Goal: Task Accomplishment & Management: Manage account settings

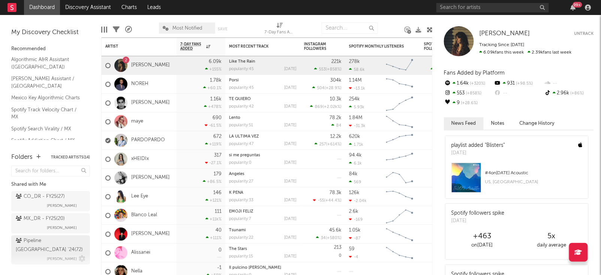
click at [46, 247] on div "Pipeline Mexico '24 ( 72 ) [PERSON_NAME]" at bounding box center [51, 249] width 70 height 27
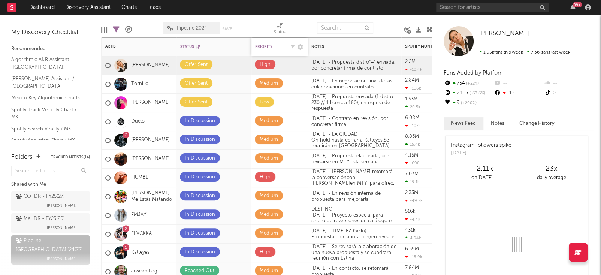
click at [278, 48] on div "Priority" at bounding box center [270, 47] width 30 height 4
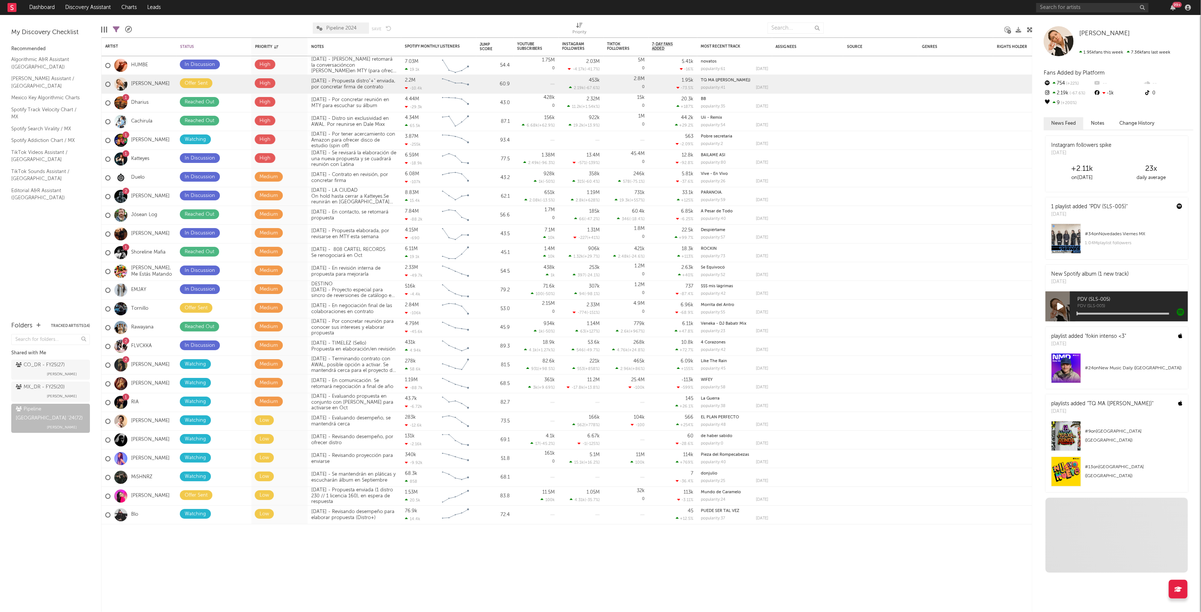
click at [601, 32] on div at bounding box center [1030, 30] width 6 height 6
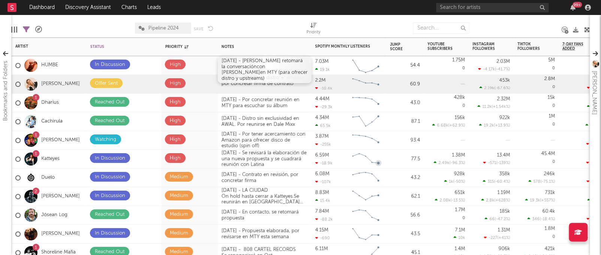
click at [278, 64] on div "[DATE] - [PERSON_NAME] retomará la conversación con [PERSON_NAME] en MTY (para …" at bounding box center [265, 69] width 94 height 27
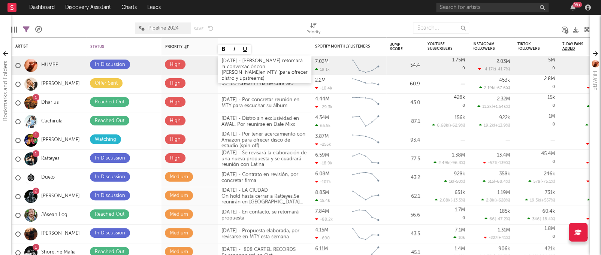
click at [224, 60] on div "[DATE] - [PERSON_NAME] retomará la conversación con [PERSON_NAME] en MTY (para …" at bounding box center [265, 69] width 94 height 27
click at [242, 60] on div "[DATE] - [PERSON_NAME] retomará la conversación con [PERSON_NAME] en MTY (para …" at bounding box center [265, 69] width 94 height 27
click at [279, 27] on div at bounding box center [260, 28] width 82 height 19
click at [246, 63] on div "[DATE] - Por terminar álbum con SoundOn. Se les percibe abiertos para ofrecer d…" at bounding box center [265, 66] width 94 height 21
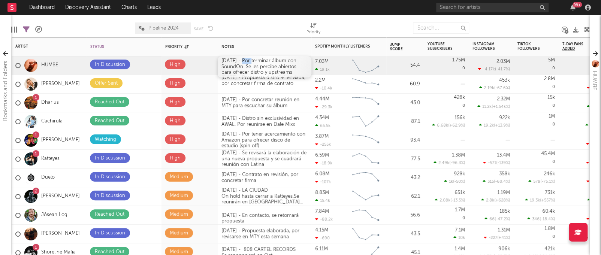
click at [246, 63] on div "[DATE] - Por terminar álbum con SoundOn. Se les percibe abiertos para ofrecer d…" at bounding box center [265, 66] width 94 height 21
click at [289, 27] on div at bounding box center [260, 28] width 82 height 19
click at [283, 88] on div "[DATE] - Propuesta distro"+" enviada, por concretar firma de contrato" at bounding box center [265, 84] width 94 height 18
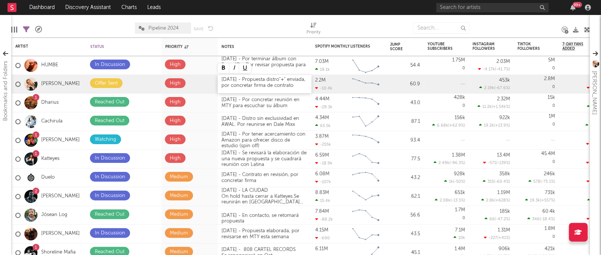
click at [223, 81] on div "[DATE] - Propuesta distro"+" enviada, por concretar firma de contrato" at bounding box center [265, 84] width 94 height 18
click at [221, 85] on div "[DATE] - Propuesta distro"+" enviada, por concretar firma de contrato" at bounding box center [265, 84] width 94 height 18
click at [303, 19] on div "Edit Columns Filters ( 25 of 72 ) A&R Pipeline Pipeline 2024 Save Save as Prior…" at bounding box center [300, 26] width 578 height 22
click at [206, 194] on icon at bounding box center [205, 195] width 5 height 5
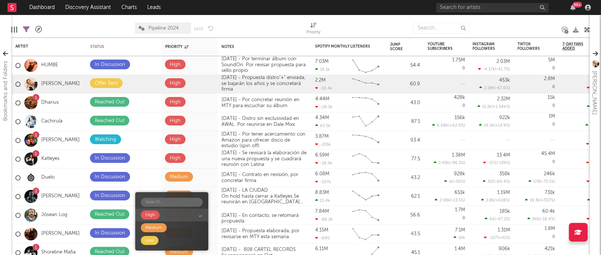
click at [175, 214] on span "High" at bounding box center [171, 215] width 73 height 13
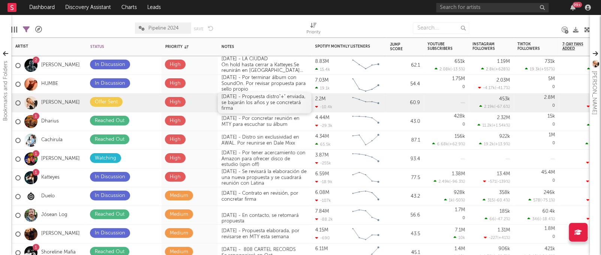
click at [265, 105] on div "[DATE] - Propuesta distro"+" enviada, se bajarán los años y se concretará firma" at bounding box center [265, 102] width 94 height 21
click at [271, 28] on div at bounding box center [260, 28] width 82 height 19
click at [279, 106] on div "[DATE] - Propuesta distro"+" enviada, se bajarán los años del deal y se concret…" at bounding box center [265, 102] width 94 height 21
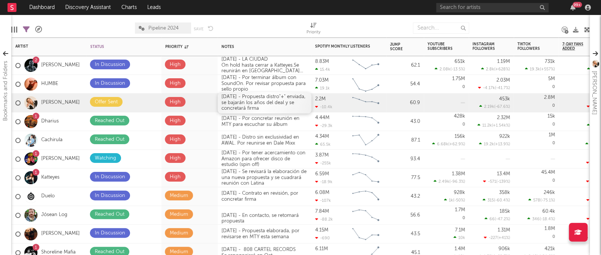
click at [279, 106] on div "[DATE] - Propuesta distro"+" enviada, se bajarán los años del deal y se concret…" at bounding box center [265, 102] width 94 height 21
click at [267, 25] on div at bounding box center [260, 28] width 82 height 19
click at [282, 73] on div "On hold hasta cerrar a Katteyes. Se reunirán en [GEOGRAPHIC_DATA] Artistas: [PE…" at bounding box center [264, 78] width 86 height 29
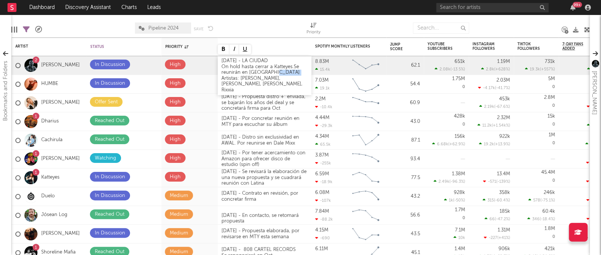
click at [275, 74] on div "On hold hasta cerrar a Katteyes. Se reunirán en [GEOGRAPHIC_DATA] Artistas: [PE…" at bounding box center [264, 78] width 86 height 29
click at [226, 62] on div "[DATE] - LA CIUDAD On hold hasta cerrar a Katteyes. Se reunirán en [GEOGRAPHIC_…" at bounding box center [265, 75] width 94 height 39
click at [224, 67] on span "On hold hasta cerrar a Katteyes." at bounding box center [257, 66] width 72 height 5
click at [257, 87] on div "[DATE] - LA CIUDAD On hold hasta cerrar a Katteyes. Se reunirán en [GEOGRAPHIC_…" at bounding box center [265, 75] width 94 height 39
click at [223, 69] on span "On hold hasta cerrar a Katteyes." at bounding box center [257, 66] width 72 height 5
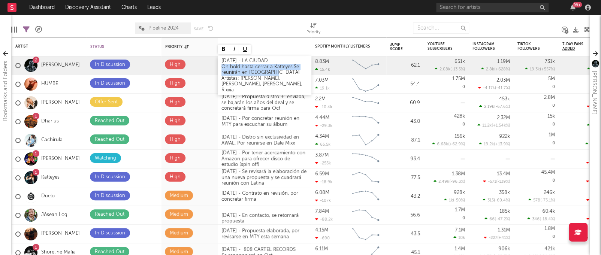
click at [280, 73] on div "On hold hasta cerrar a Katteyes. Se reunirán en [GEOGRAPHIC_DATA] Artistas: [PE…" at bounding box center [264, 78] width 86 height 29
click at [283, 59] on div "[DATE] - LA CIUDAD (sello creativo) Artistas: [PERSON_NAME], [PERSON_NAME], Tai…" at bounding box center [265, 72] width 94 height 33
click at [284, 68] on div "Artistas: [PERSON_NAME], [PERSON_NAME], [PERSON_NAME], Rixxia" at bounding box center [264, 75] width 86 height 23
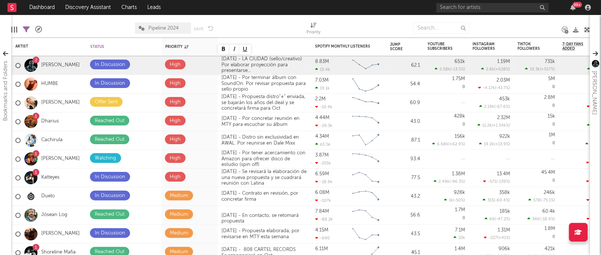
click at [275, 22] on div at bounding box center [260, 28] width 82 height 19
click at [252, 178] on div "[DATE] - Se revisará la elaboración de una nueva propuesta y se cuadrará reunió…" at bounding box center [265, 177] width 94 height 21
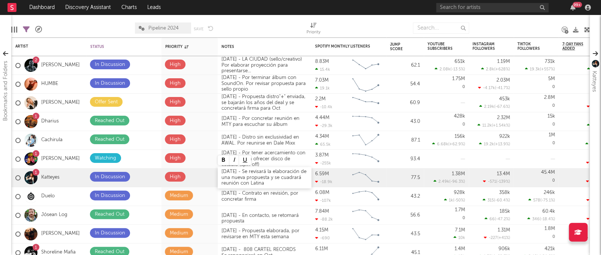
click at [225, 172] on div "[DATE] - Se revisará la elaboración de una nueva propuesta y se cuadrará reunió…" at bounding box center [265, 177] width 94 height 21
click at [244, 173] on div "[DATE] - Se revisará la elaboración de una nueva propuesta y se cuadrará reunió…" at bounding box center [265, 177] width 94 height 21
click at [302, 178] on div "[DATE] - Se revisará la elaboración de una nueva propuesta y se cuadrará reunió…" at bounding box center [265, 177] width 94 height 21
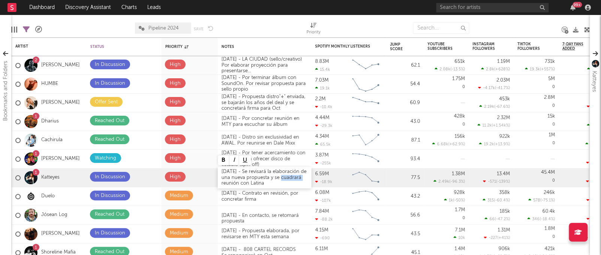
click at [293, 181] on div "[DATE] - Se revisará la elaboración de una nueva propuesta y se cuadrará reunió…" at bounding box center [265, 177] width 94 height 21
drag, startPoint x: 242, startPoint y: 181, endPoint x: 271, endPoint y: 187, distance: 30.1
click at [271, 187] on div "[DATE] - Se revisará la elaboración de una nueva propuesta y se cuadrará reunió…" at bounding box center [265, 177] width 94 height 21
click at [271, 27] on div at bounding box center [260, 28] width 82 height 19
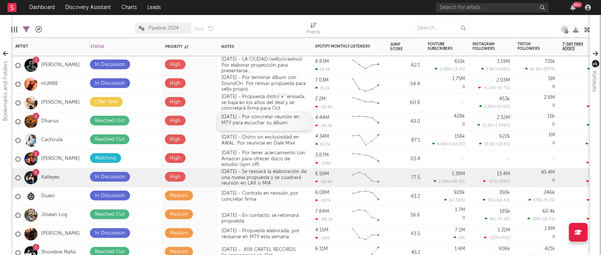
click at [225, 116] on div "[DATE] - Por concretar reunión en MTY para escuchar su álbum" at bounding box center [265, 121] width 94 height 18
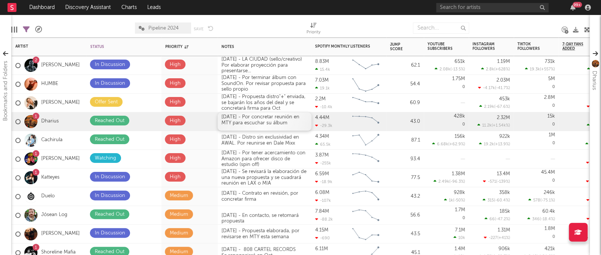
click at [225, 116] on div "[DATE] - Por concretar reunión en MTY para escuchar su álbum" at bounding box center [265, 121] width 94 height 18
click at [226, 119] on div "[DATE] - Por concretar reunión en MTY para escuchar su álbum" at bounding box center [265, 121] width 94 height 18
click at [232, 121] on div "[DATE] - Por concretar reunión en MTY para escuchar su álbum" at bounding box center [265, 121] width 94 height 18
click at [226, 119] on div "[DATE] - Por concretar reunión en MTY para escuchar su álbum" at bounding box center [265, 121] width 94 height 18
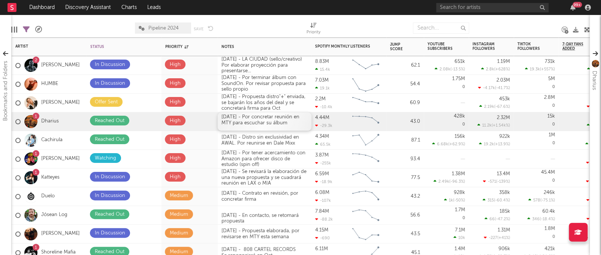
click at [246, 120] on div "[DATE] - Por concretar reunión en MTY para escuchar su álbum" at bounding box center [265, 121] width 94 height 18
click at [244, 117] on div "[DATE] - Por concretar reunión en MTY para escuchar su álbum" at bounding box center [265, 121] width 94 height 18
click at [244, 117] on div "[DATE] - Upstream o licencia" at bounding box center [265, 121] width 94 height 18
click at [292, 117] on div "[DATE] - upstream o licencia" at bounding box center [265, 121] width 94 height 18
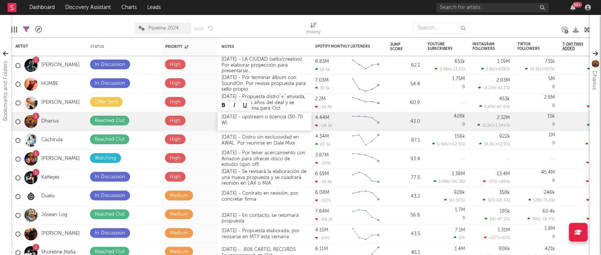
click at [244, 116] on div "[DATE] - upstream o licencia (30-70 W)" at bounding box center [265, 121] width 94 height 18
click at [260, 124] on div "[DATE] - Se ofrecerá upstream o licencia (30-70 W)" at bounding box center [265, 121] width 94 height 18
click at [272, 20] on div at bounding box center [260, 28] width 82 height 19
click at [152, 120] on span at bounding box center [149, 121] width 15 height 10
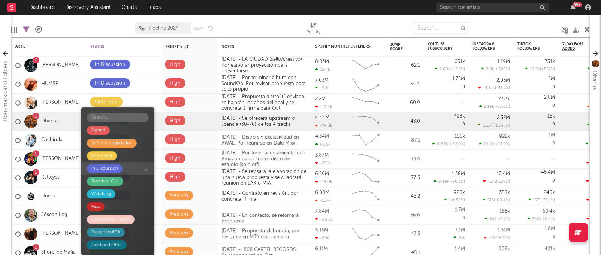
click at [126, 165] on span "In Discussion" at bounding box center [117, 168] width 73 height 13
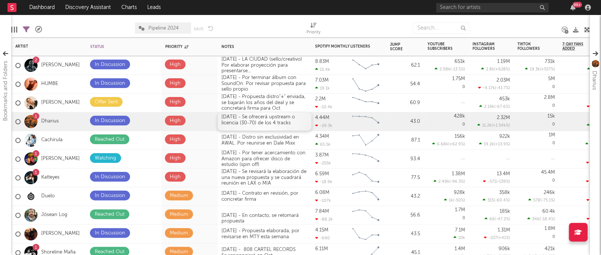
click at [257, 124] on div "[DATE] - Se ofrecerá upstream o licencia (30-70) de los 4 tracks" at bounding box center [265, 121] width 94 height 18
click at [269, 26] on div at bounding box center [260, 28] width 82 height 19
click at [293, 119] on div "[DATE] - Se ofrecerá upstream o licencia (30-70) a 10 años con MKT (de los 4 tr…" at bounding box center [265, 121] width 94 height 21
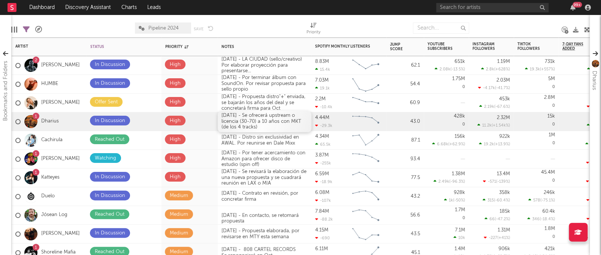
click at [291, 117] on div "[DATE] - Se ofrecerá upstream o licencia (30-70) a 10 años con MKT (de los 4 tr…" at bounding box center [265, 121] width 94 height 21
click at [290, 117] on div "[DATE] - Se ofrecerá upstream o licencia (30-70) a 10 años con MKT (de los 4 tr…" at bounding box center [265, 121] width 94 height 21
click at [278, 34] on div at bounding box center [260, 28] width 82 height 19
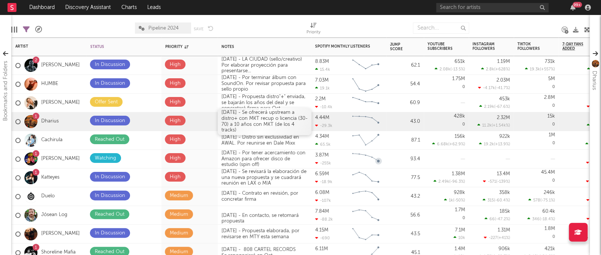
click at [294, 120] on div "[DATE] - Se ofrecerá upstream a distro+ con MKT recup o licencia (30-70) a 10 a…" at bounding box center [265, 121] width 94 height 27
click at [275, 123] on div "[DATE] - Se ofrecerá upstream a distro+ con MKT recup o licencia (30-70) a 10 a…" at bounding box center [265, 121] width 94 height 27
click at [275, 27] on div at bounding box center [260, 28] width 82 height 19
click at [252, 138] on div "[DATE] - Distro sin exclusividad en AWAL. Por reunirse en Dale Mixx" at bounding box center [265, 140] width 94 height 18
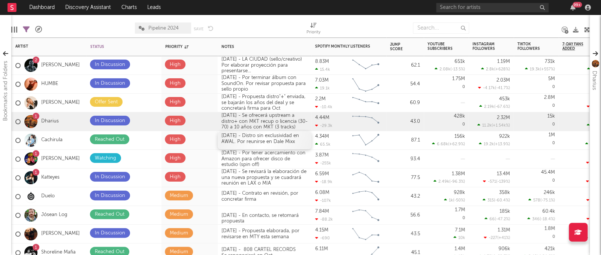
click at [252, 138] on div "[DATE] - Distro sin exclusividad en AWAL. Por reunirse en Dale Mixx" at bounding box center [265, 140] width 94 height 18
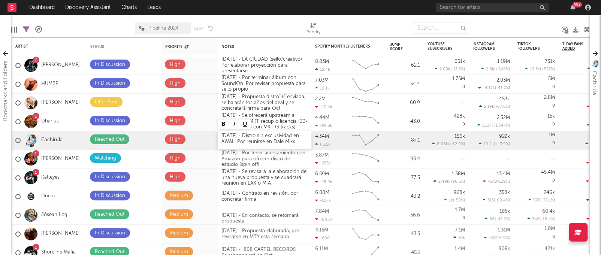
click at [225, 134] on div "[DATE] - Distro sin exclusividad en AWAL. Por reunirse en Dale Mixx" at bounding box center [265, 140] width 94 height 18
click at [248, 137] on div "[DATE] - Distro sin exclusividad en AWAL. Por reunirse en Dale Mixx" at bounding box center [265, 140] width 94 height 18
click at [306, 142] on div "[DATE] - Distro sin exclusividad en AWAL. Por reunirse en Dale Mixx" at bounding box center [265, 140] width 94 height 18
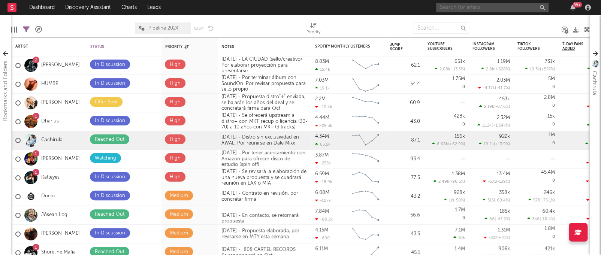
click at [509, 6] on input "text" at bounding box center [492, 7] width 112 height 9
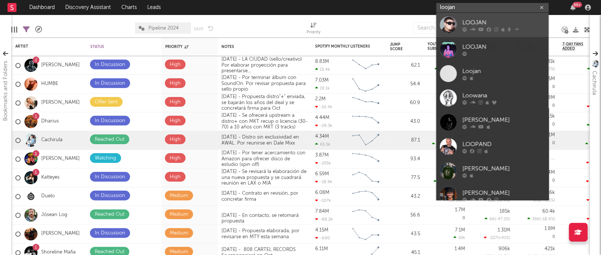
type input "loojan"
click at [507, 18] on div "LOOJAN" at bounding box center [503, 22] width 82 height 9
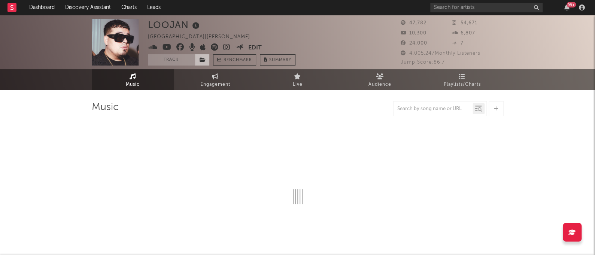
select select "6m"
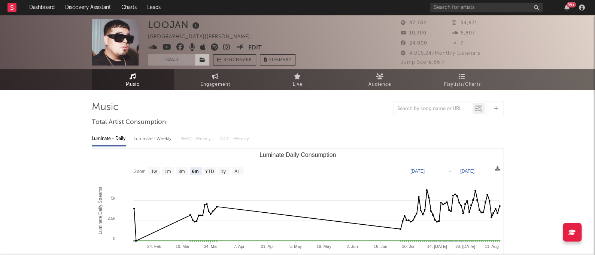
click at [201, 60] on icon at bounding box center [203, 59] width 6 height 5
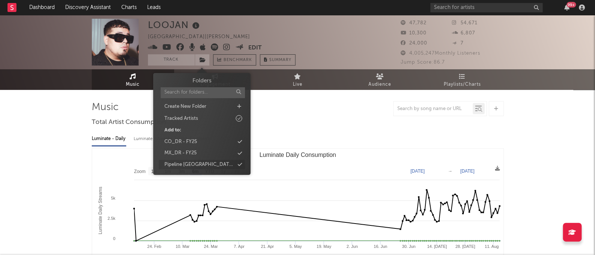
click at [193, 162] on div "Pipeline [GEOGRAPHIC_DATA] '24" at bounding box center [199, 164] width 70 height 7
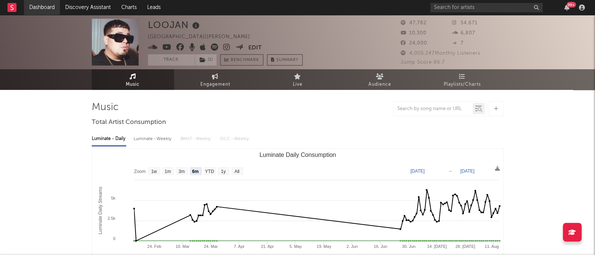
click at [38, 7] on link "Dashboard" at bounding box center [42, 7] width 36 height 15
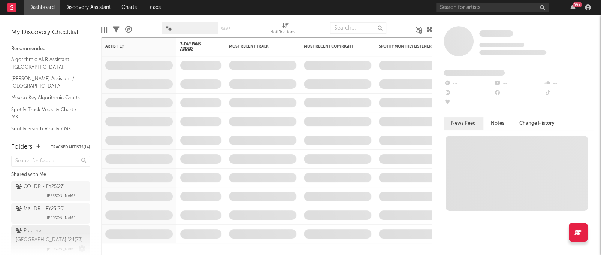
click at [46, 235] on div "Pipeline Mexico '24 ( 73 )" at bounding box center [50, 236] width 68 height 18
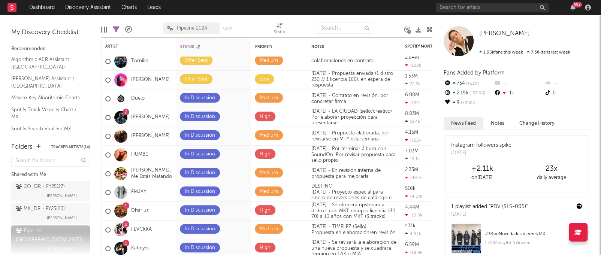
click at [430, 30] on icon at bounding box center [430, 30] width 6 height 6
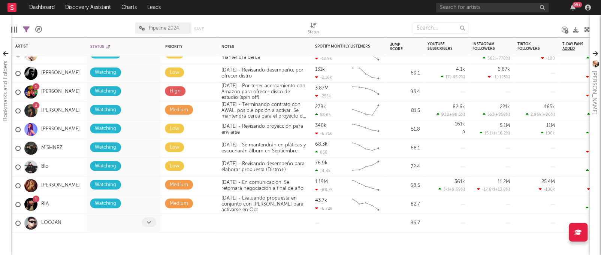
click at [145, 223] on span at bounding box center [149, 222] width 15 height 10
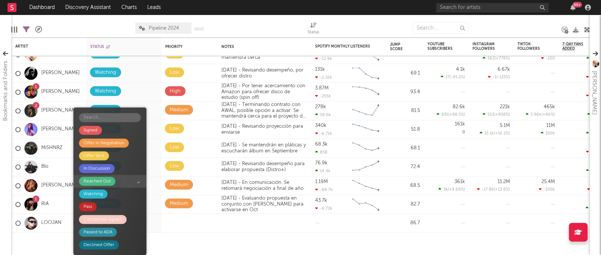
click at [117, 180] on span "Reached Out" at bounding box center [109, 181] width 73 height 13
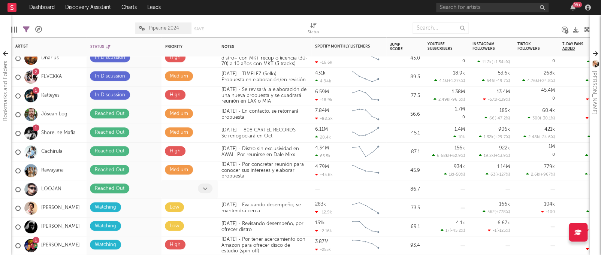
click at [205, 184] on span at bounding box center [205, 189] width 15 height 10
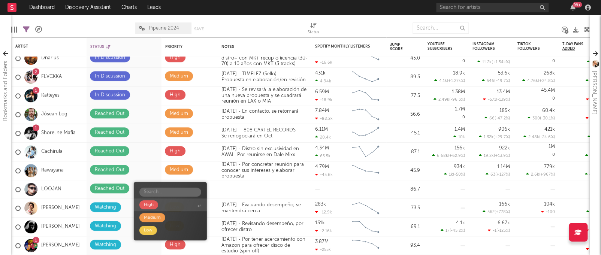
click at [163, 201] on span "High" at bounding box center [170, 205] width 73 height 13
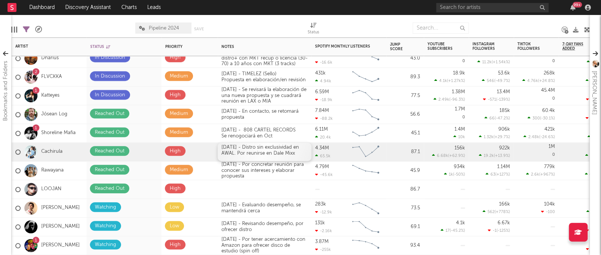
click at [244, 155] on div "[DATE] - Distro sin exclusividad en AWAL. Por reunirse en Dale Mixx" at bounding box center [265, 152] width 94 height 18
click at [236, 152] on div "[DATE] - Distro sin exclusividad en AWAL. Por reunirse en Dale Mixx" at bounding box center [265, 152] width 94 height 18
click at [222, 145] on div "[DATE] - Distro sin exclusividad en AWAL. Se busca concretar reunión con MGMT" at bounding box center [265, 151] width 94 height 21
copy div "[DATE] - Distro sin exclusividad en AWAL. Se busca concretar reunión con MGMT"
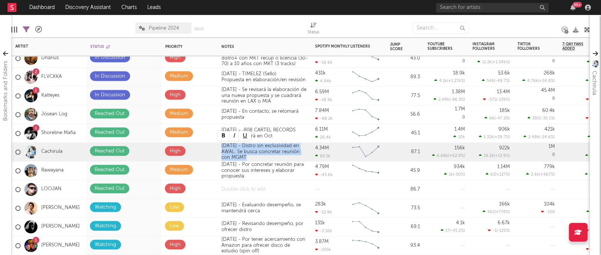
click at [234, 190] on div at bounding box center [265, 189] width 94 height 18
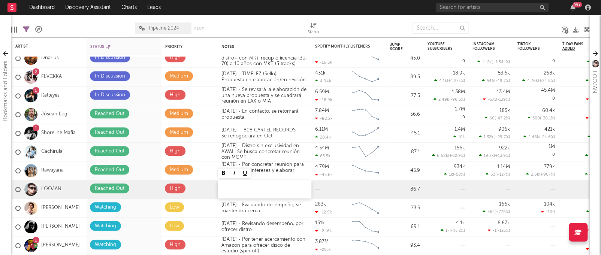
click at [234, 190] on div at bounding box center [265, 189] width 94 height 18
click at [260, 154] on div "[DATE] - Distro sin exclusividad en AWAL. Se busca concretar reunión con MGMT" at bounding box center [265, 151] width 94 height 21
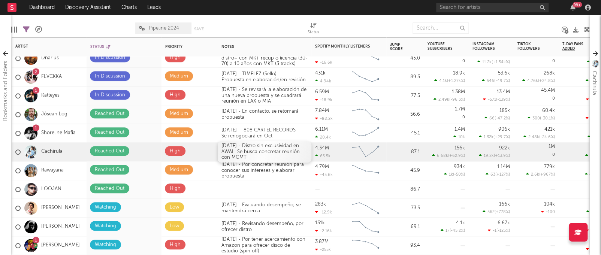
click at [260, 154] on div "[DATE] - Distro sin exclusividad en AWAL. Se busca concretar reunión con MGMT" at bounding box center [265, 151] width 94 height 21
click at [263, 155] on div "[DATE] - Distro sin exclusividad en AWAL. Se busca concretar reunión con MGMT" at bounding box center [265, 151] width 94 height 21
click at [296, 191] on div at bounding box center [265, 189] width 94 height 18
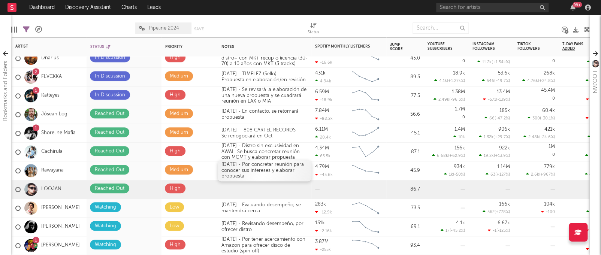
click at [295, 179] on div "[DATE] - Por concretar reunión para conocer sus intereses y elaborar propuesta" at bounding box center [265, 170] width 94 height 21
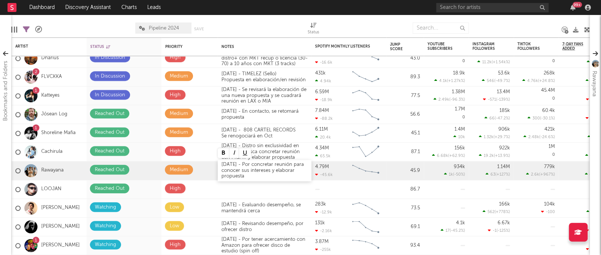
click at [226, 164] on div "[DATE] - Por concretar reunión para conocer sus intereses y elaborar propuesta" at bounding box center [265, 170] width 94 height 21
click at [246, 175] on div "[DATE] - Por concretar reunión para conocer sus intereses y elaborar propuesta" at bounding box center [265, 170] width 94 height 21
click at [221, 172] on div "[DATE] - Por concretar reunión para conocer sus intereses y elaborar propuesta" at bounding box center [265, 170] width 94 height 21
click at [271, 173] on div "[DATE] - Por concretar reunión para conocer sus intereses y elaborar propuesta" at bounding box center [265, 170] width 94 height 21
click at [274, 190] on div at bounding box center [265, 189] width 94 height 18
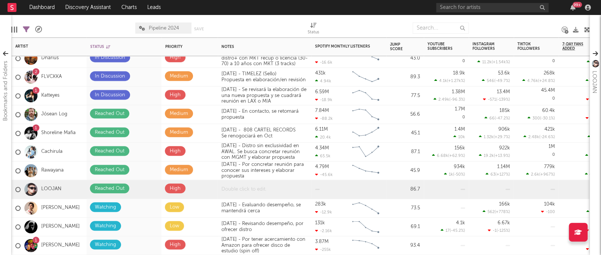
click at [278, 187] on div at bounding box center [265, 189] width 94 height 18
drag, startPoint x: 226, startPoint y: 185, endPoint x: 260, endPoint y: 190, distance: 34.9
click at [260, 190] on div "- CACHI" at bounding box center [265, 189] width 94 height 18
click at [269, 24] on div at bounding box center [261, 28] width 82 height 19
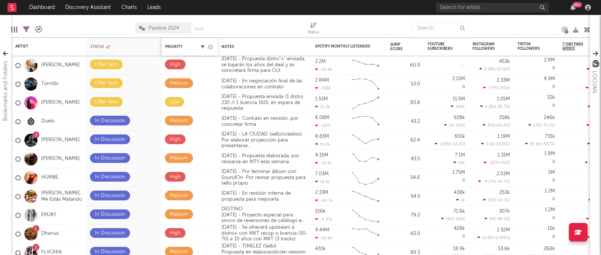
click at [200, 50] on button "button" at bounding box center [202, 46] width 7 height 7
select select "doesNotInclude"
click at [378, 18] on div "Edit Columns Filters ( 26 of 73 ) A&R Pipeline Pipeline 2024 Save Save as Status" at bounding box center [300, 26] width 578 height 22
click at [185, 47] on div "Priority" at bounding box center [180, 47] width 30 height 4
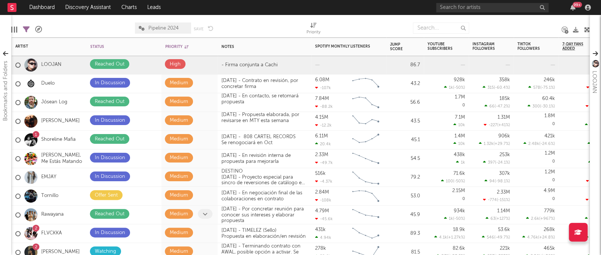
click at [206, 214] on icon at bounding box center [205, 214] width 5 height 5
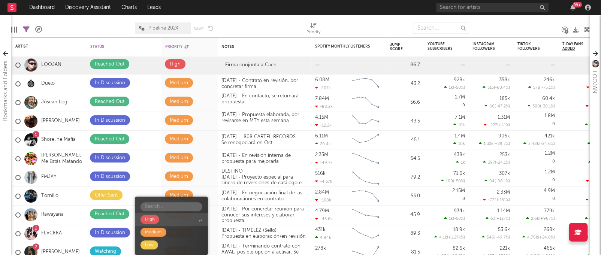
click at [180, 218] on span "High" at bounding box center [171, 219] width 73 height 13
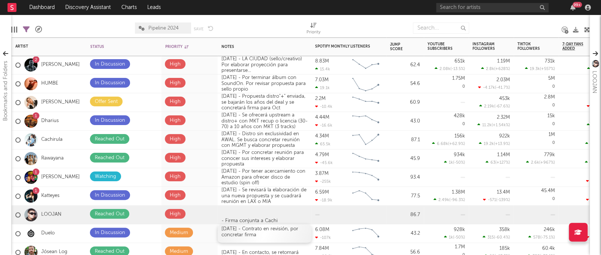
click at [233, 230] on div "[DATE] - Contrato en revisión, por concretar firma" at bounding box center [265, 233] width 94 height 18
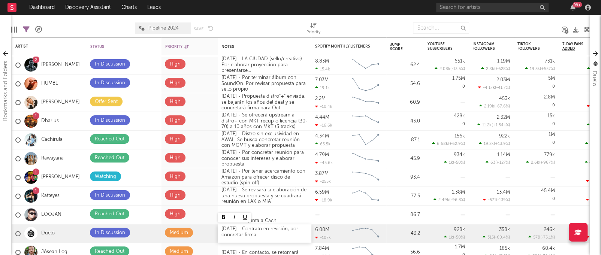
click at [261, 234] on div "[DATE] - Contrato en revisión, por concretar firma" at bounding box center [265, 233] width 94 height 18
click at [262, 173] on div "[DATE] - Por tener acercamiento con Amazon para ofrecer disco de estudio (spin …" at bounding box center [265, 177] width 94 height 21
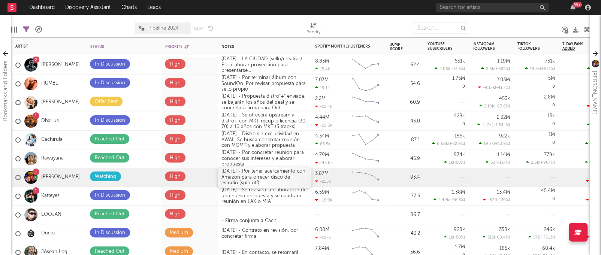
click at [262, 173] on div "[DATE] - Por tener acercamiento con Amazon para ofrecer disco de estudio (spin …" at bounding box center [265, 177] width 94 height 21
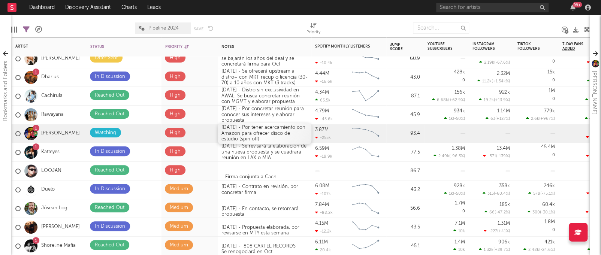
click at [248, 132] on div "[DATE] - Por tener acercamiento con Amazon para ofrecer disco de estudio (spin …" at bounding box center [265, 133] width 94 height 21
click at [226, 127] on div "[DATE] - Por tener acercamiento con Amazon para ofrecer disco de estudio (spin …" at bounding box center [265, 133] width 94 height 21
click at [258, 138] on div "[DATE] - Por tener acercamiento con Amazon para ofrecer disco de estudio (spin …" at bounding box center [265, 133] width 94 height 21
click at [261, 162] on div "[DATE] - Se revisará la elaboración de una nueva propuesta y se cuadrará reunió…" at bounding box center [265, 152] width 94 height 21
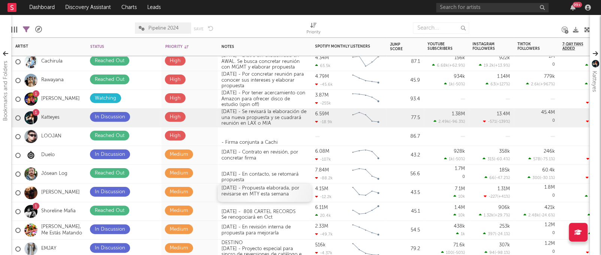
click at [248, 196] on div "[DATE] - Propuesta elaborada, por revisarse en MTY esta semana" at bounding box center [265, 193] width 94 height 18
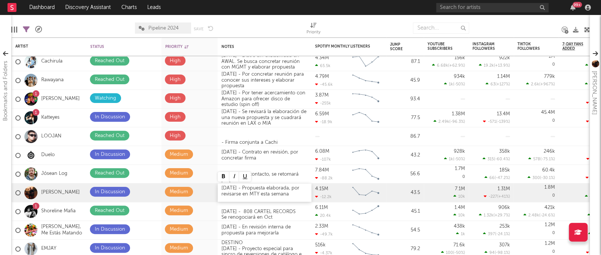
click at [227, 189] on div "[DATE] - Propuesta elaborada, por revisarse en MTY esta semana" at bounding box center [265, 193] width 94 height 18
click at [244, 187] on div "[DATE] - Propuesta elaborada, por revisarse en MTY esta semana" at bounding box center [265, 193] width 94 height 18
click at [272, 21] on div at bounding box center [260, 28] width 82 height 19
click at [145, 193] on span at bounding box center [149, 192] width 15 height 10
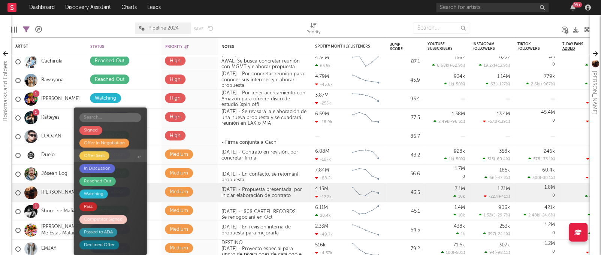
click at [130, 156] on span "Offer Sent" at bounding box center [110, 155] width 73 height 13
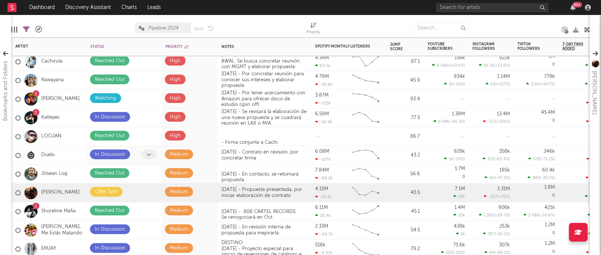
click at [148, 155] on icon at bounding box center [148, 154] width 5 height 5
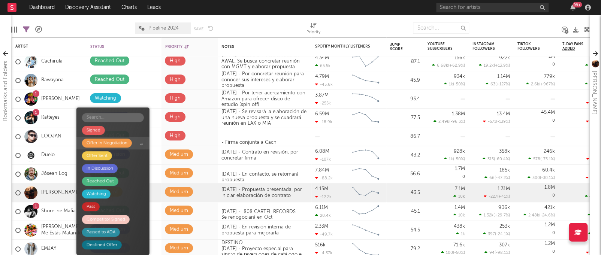
click at [139, 144] on span "Offer In Negotiation" at bounding box center [112, 143] width 73 height 13
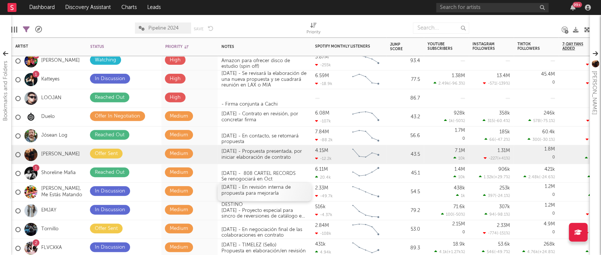
click at [287, 192] on div "[DATE] - En revisión interna de propuesta para mejorarla" at bounding box center [265, 192] width 94 height 18
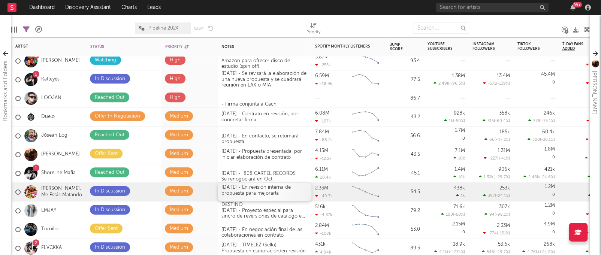
click at [287, 192] on div "[DATE] - En revisión interna de propuesta para mejorarla" at bounding box center [265, 192] width 94 height 18
click at [226, 186] on div "[DATE] - En revisión interna de propuesta para mejorarla" at bounding box center [265, 192] width 94 height 18
click at [242, 189] on div "[DATE] - En revisión interna de propuesta para mejorarla" at bounding box center [265, 192] width 94 height 18
click at [288, 195] on div "[DATE] - En revisión interna de propuesta para mejorarla" at bounding box center [265, 192] width 94 height 18
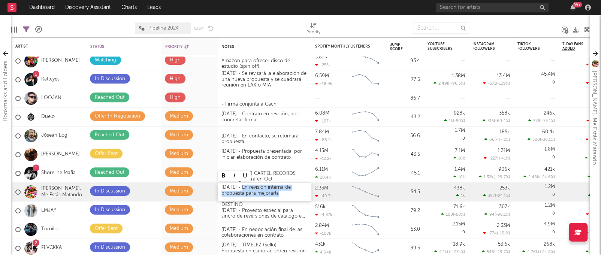
drag, startPoint x: 243, startPoint y: 185, endPoint x: 295, endPoint y: 199, distance: 53.9
click at [295, 199] on div "[DATE] - En revisión interna de propuesta para mejorarla" at bounding box center [265, 192] width 94 height 18
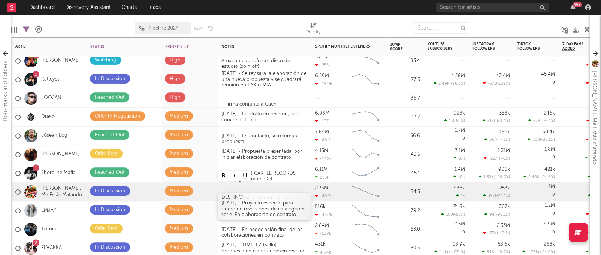
click at [295, 213] on div "DESTINO [DATE] - Proyecto especial para sincro de reversiones de catálogo en se…" at bounding box center [265, 206] width 94 height 27
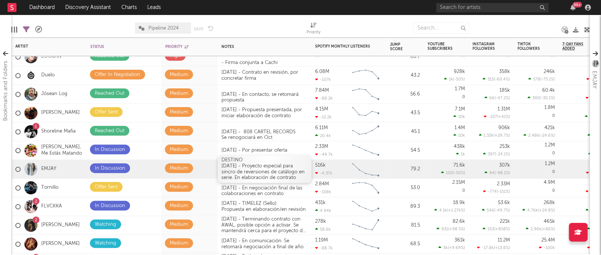
click at [291, 173] on div "DESTINO [DATE] - Proyecto especial para sincro de reversiones de catálogo en se…" at bounding box center [265, 168] width 94 height 27
click at [227, 165] on div "DESTINO [DATE] - Proyecto especial para sincro de reversiones de catálogo en se…" at bounding box center [265, 168] width 94 height 27
click at [226, 164] on div "DESTINO [DATE] - Proyecto especial para sincro de reversiones de catálogo en se…" at bounding box center [265, 168] width 94 height 27
click at [300, 178] on div "DESTINO [DATE] - Proyecto especial para sincro de reversiones de catálogo en se…" at bounding box center [265, 168] width 94 height 27
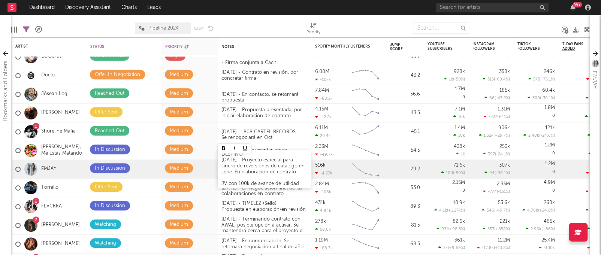
click at [285, 154] on div "DESTINO [DATE] - Proyecto especial para sincro de reversiones de catálogo en se…" at bounding box center [265, 169] width 94 height 39
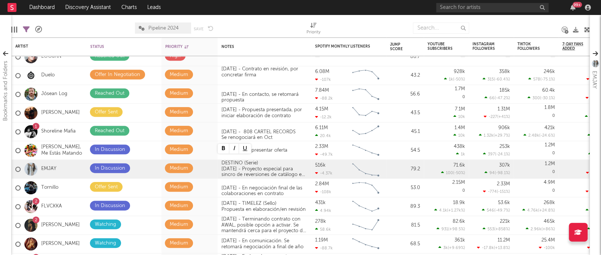
click at [282, 20] on div at bounding box center [260, 28] width 82 height 19
click at [297, 181] on div "JV con 100k de avance de utilidad" at bounding box center [264, 184] width 86 height 6
click at [296, 183] on div "JV con 100k de avance de utilidad" at bounding box center [264, 184] width 86 height 6
